Goal: Task Accomplishment & Management: Complete application form

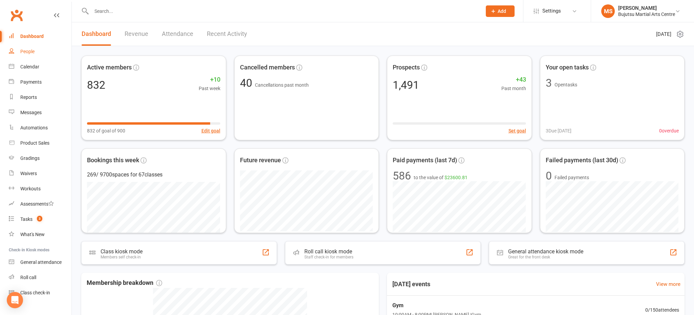
click at [34, 49] on div "People" at bounding box center [27, 51] width 14 height 5
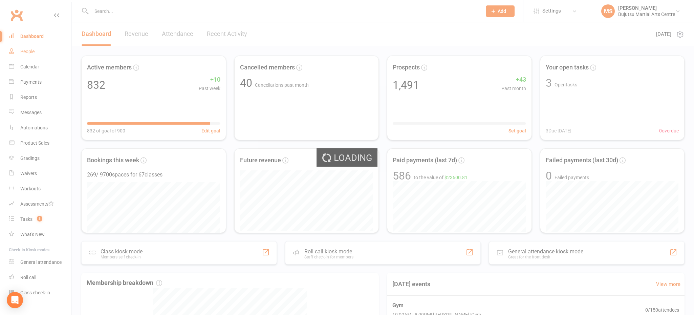
select select "100"
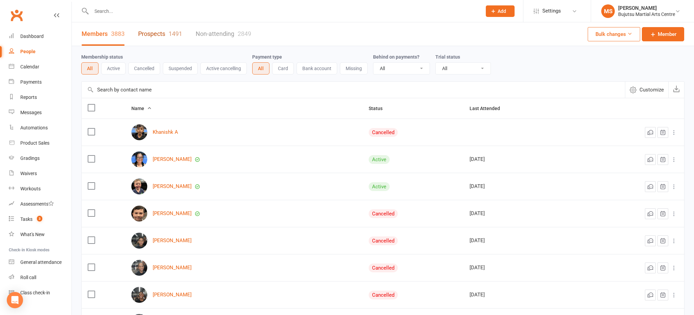
click at [172, 33] on div "1491" at bounding box center [176, 33] width 14 height 7
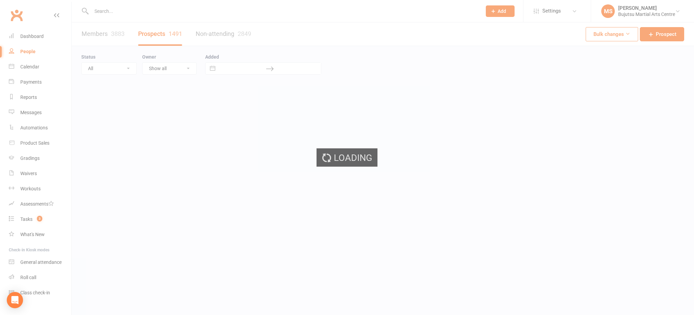
select select "100"
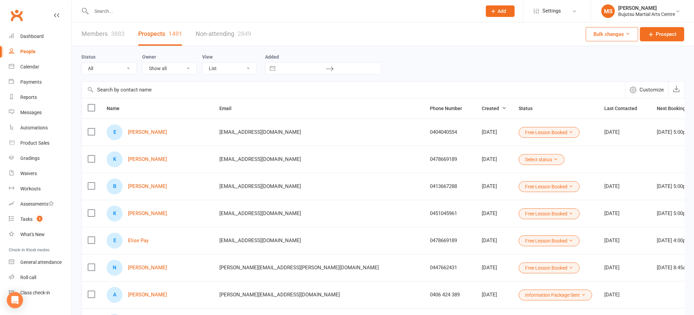
click at [136, 155] on div "K Kobe Mohi" at bounding box center [157, 159] width 101 height 16
click at [136, 157] on link "Kobe Mohi" at bounding box center [147, 159] width 39 height 6
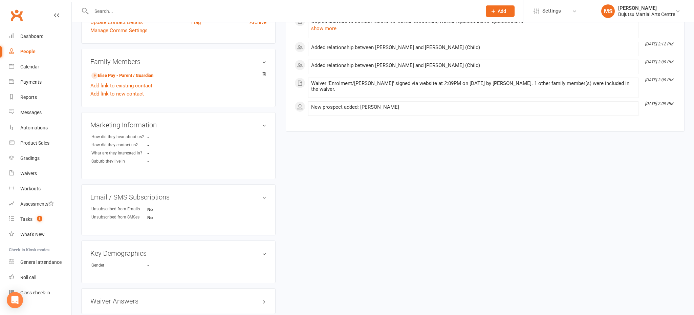
scroll to position [153, 0]
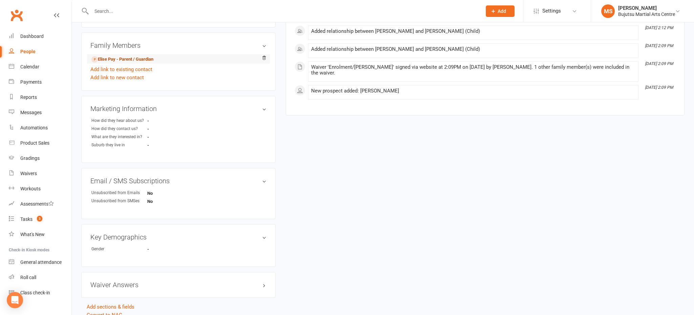
click at [115, 56] on link "Elise Pay - Parent / Guardian" at bounding box center [122, 59] width 62 height 7
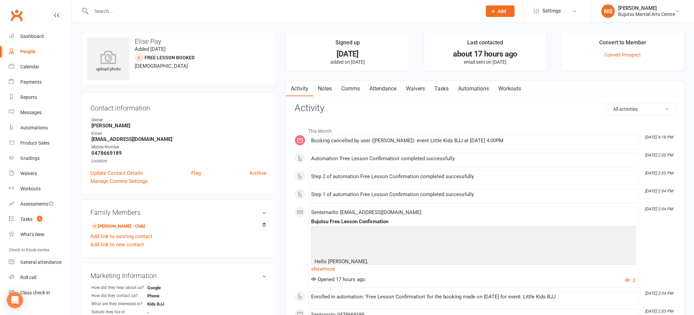
click at [24, 48] on link "People" at bounding box center [40, 51] width 63 height 15
select select "100"
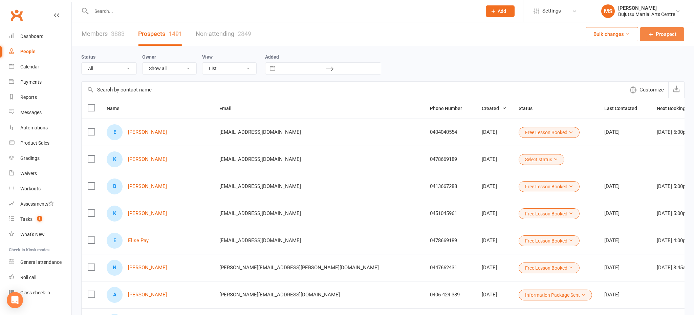
click at [665, 31] on span "Prospect" at bounding box center [666, 34] width 21 height 8
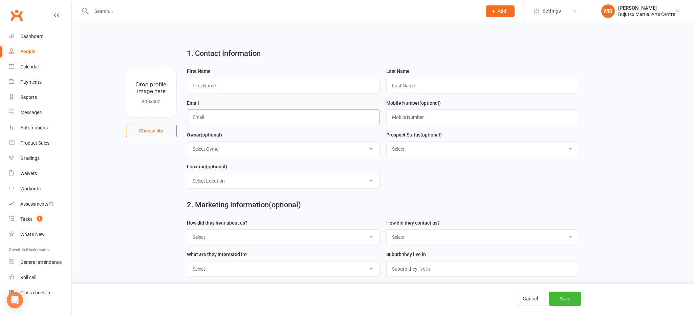
click at [274, 117] on input "text" at bounding box center [283, 117] width 193 height 16
paste input "teagan Rhodes <teaganrhodes88@gmail.com>"
type input "teaganrhodes88@gmail.com"
click at [276, 87] on input "text" at bounding box center [283, 86] width 193 height 16
type input "Teagan"
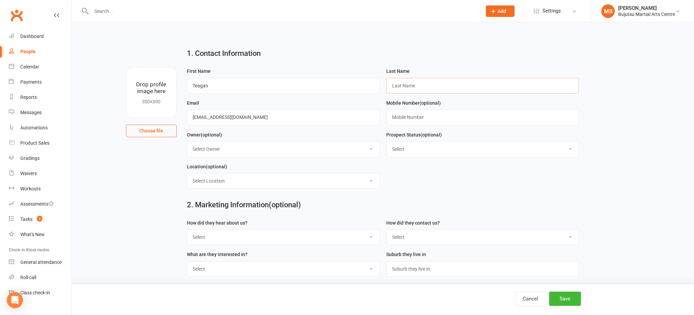
type input "T"
type input "Rhodes"
click at [415, 154] on select "Select Initial Inquiry Information Package Sent Free Lesson Booked Follow Up Em…" at bounding box center [483, 149] width 192 height 15
select select "Information Package Sent"
click at [387, 142] on select "Select Initial Inquiry Information Package Sent Free Lesson Booked Follow Up Em…" at bounding box center [483, 149] width 192 height 15
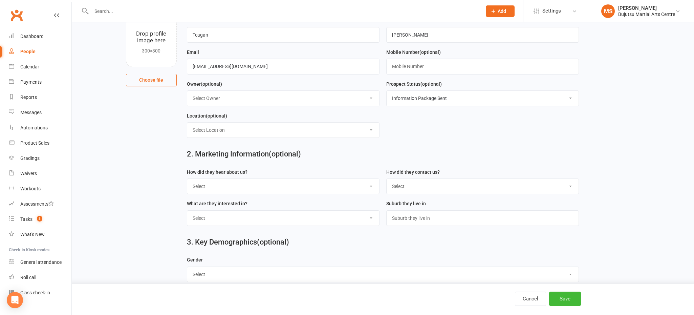
scroll to position [60, 0]
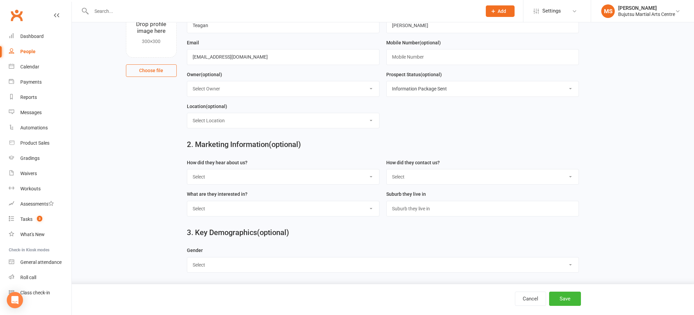
click at [412, 179] on select "Select Phone Email In-Facility Social Media Website Chat" at bounding box center [483, 176] width 192 height 15
select select "Email"
click at [387, 169] on select "Select Phone Email In-Facility Social Media Website Chat" at bounding box center [483, 176] width 192 height 15
click at [231, 174] on select "Select Google Other Social Media Through A Friend Walk by Referred" at bounding box center [283, 176] width 192 height 15
select select "Google"
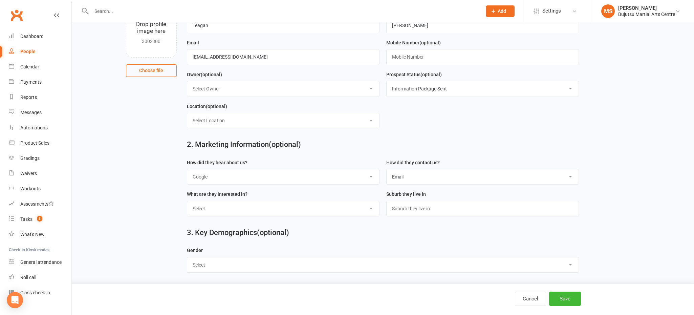
click at [187, 169] on select "Select Google Other Social Media Through A Friend Walk by Referred" at bounding box center [283, 176] width 192 height 15
click at [217, 266] on select "Select Male Female" at bounding box center [382, 264] width 391 height 15
click at [576, 298] on button "Save" at bounding box center [565, 299] width 32 height 14
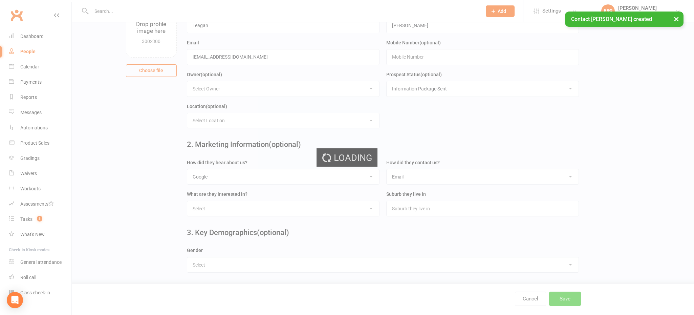
scroll to position [0, 0]
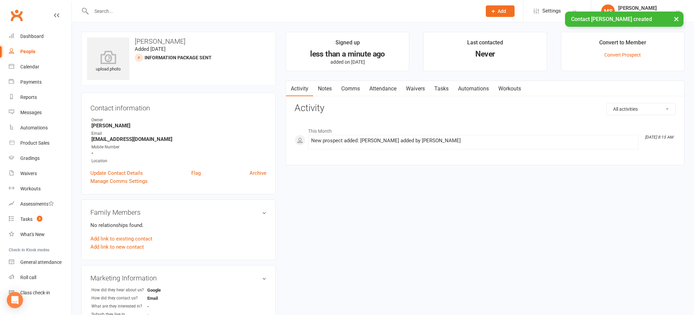
click at [353, 87] on link "Comms" at bounding box center [351, 89] width 28 height 16
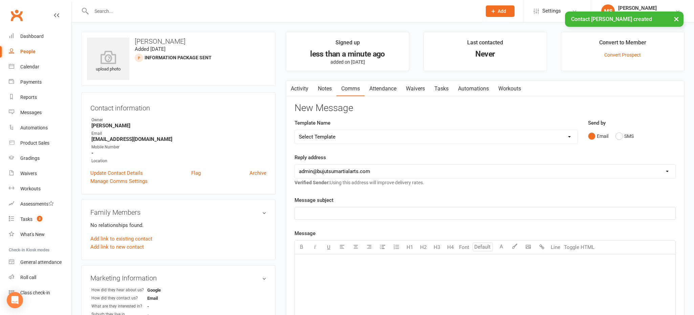
click at [349, 135] on select "Select Template [Email] Japan Karate Association Annual Registration [Email] Ry…" at bounding box center [436, 137] width 283 height 14
select select "29"
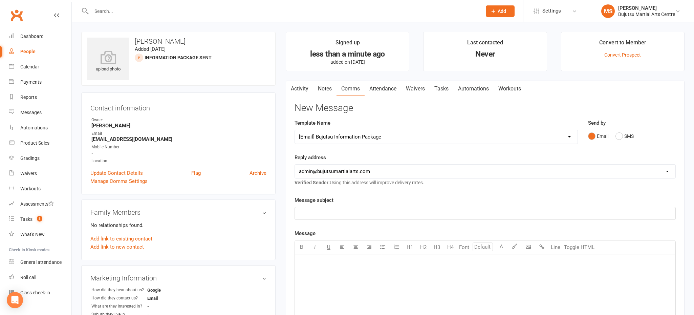
click at [295, 130] on select "Select Template [Email] Japan Karate Association Annual Registration [Email] Ry…" at bounding box center [436, 137] width 283 height 14
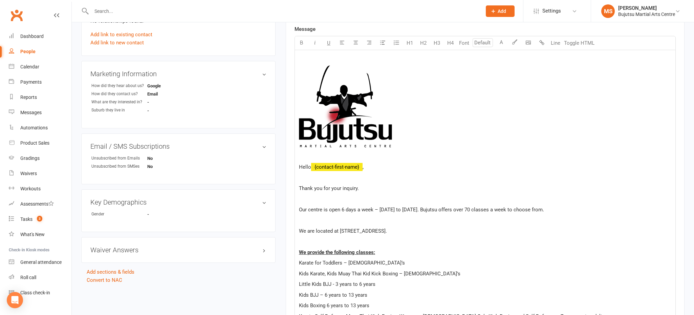
scroll to position [204, 0]
click at [308, 219] on p at bounding box center [485, 220] width 373 height 8
click at [311, 242] on p "To enrich screen reader interactions, please activate Accessibility in Grammarl…" at bounding box center [485, 242] width 373 height 8
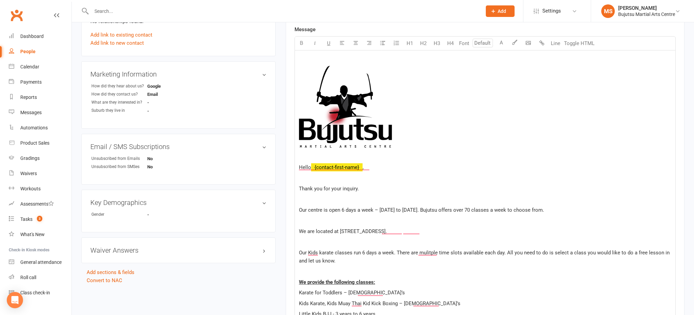
drag, startPoint x: 331, startPoint y: 256, endPoint x: 299, endPoint y: 248, distance: 32.4
click at [299, 249] on p "Our Kids karate classes run 6 days a week. There are mulitple time slots availa…" at bounding box center [485, 257] width 373 height 16
click at [303, 43] on icon "button" at bounding box center [301, 42] width 5 height 5
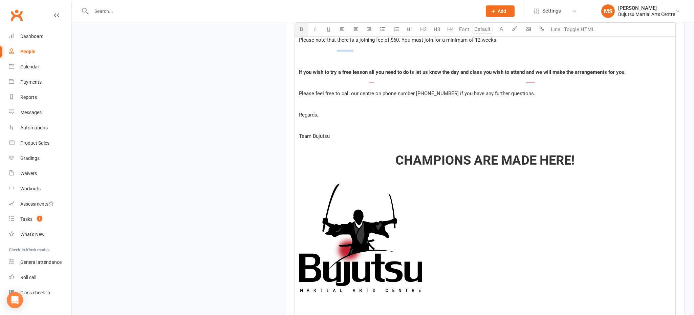
scroll to position [855, 0]
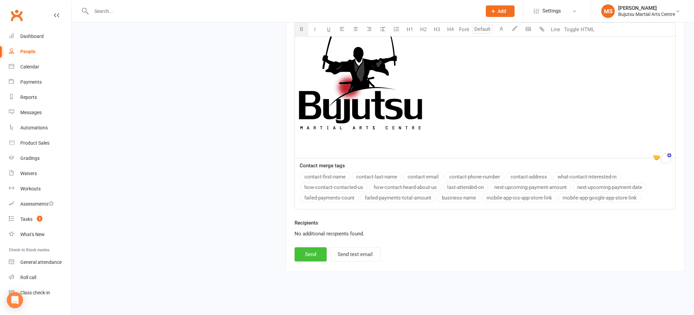
click at [316, 252] on button "Send" at bounding box center [311, 254] width 32 height 14
select select
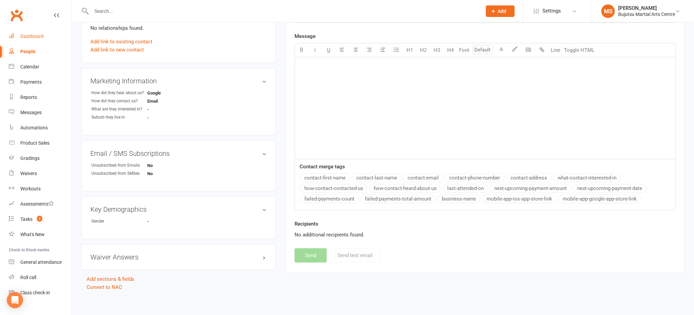
click at [38, 36] on div "Dashboard" at bounding box center [31, 36] width 23 height 5
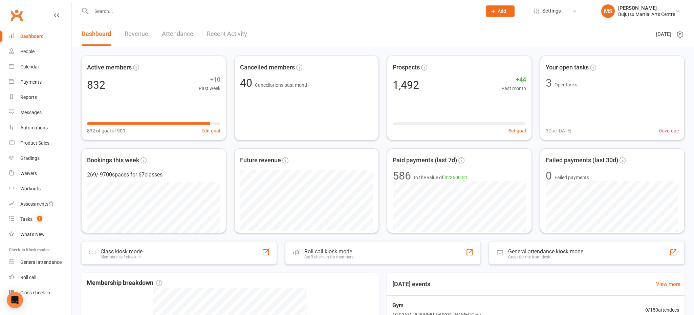
click at [264, 17] on div at bounding box center [279, 11] width 396 height 22
click at [243, 14] on input "text" at bounding box center [283, 10] width 388 height 9
type input "[PERSON_NAME]"
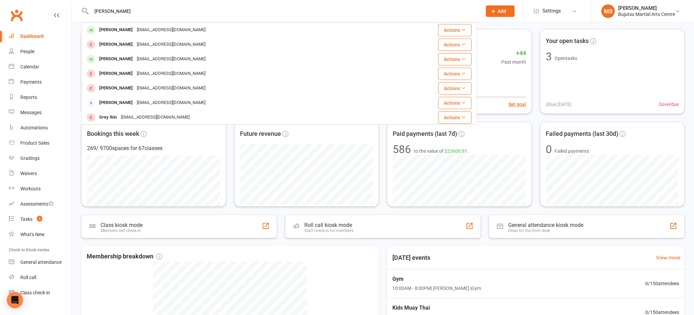
scroll to position [28, 0]
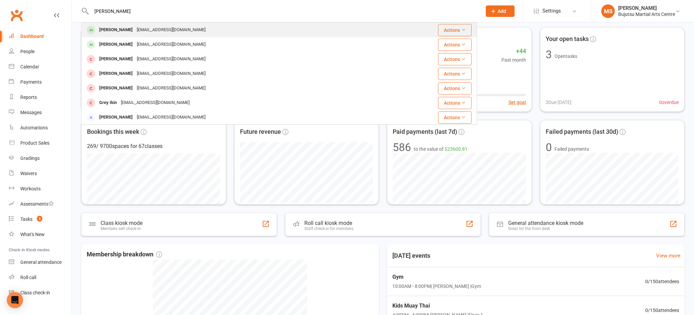
click at [191, 28] on div "[PERSON_NAME] [EMAIL_ADDRESS][DOMAIN_NAME]" at bounding box center [246, 30] width 328 height 14
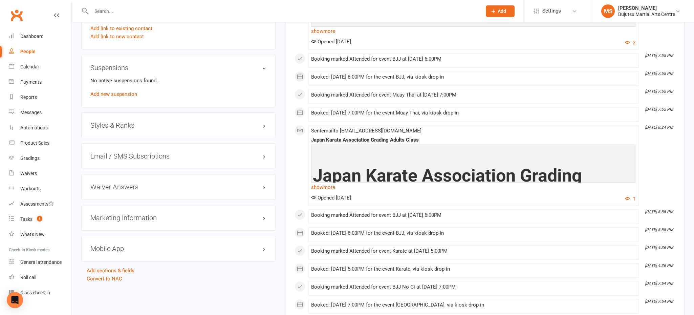
scroll to position [611, 0]
